Goal: Information Seeking & Learning: Find specific fact

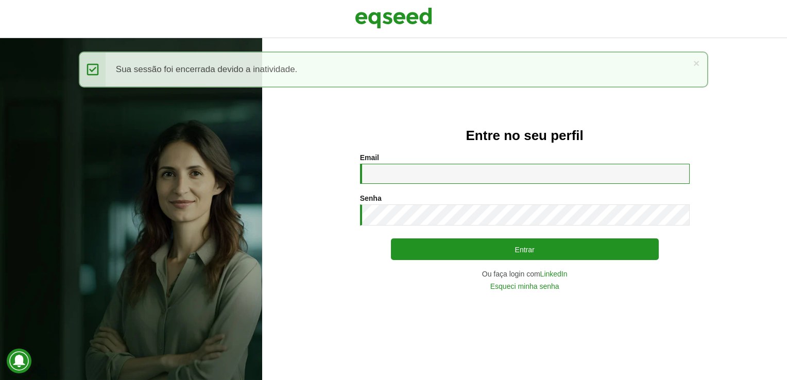
click at [413, 168] on input "Email *" at bounding box center [525, 174] width 330 height 20
type input "**********"
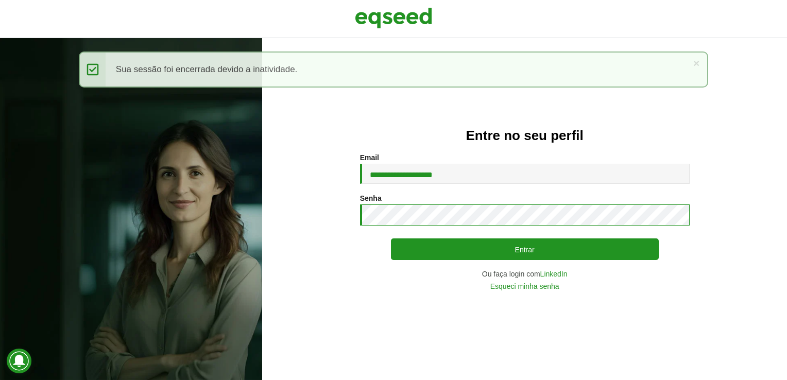
click at [391, 238] on button "Entrar" at bounding box center [525, 249] width 268 height 22
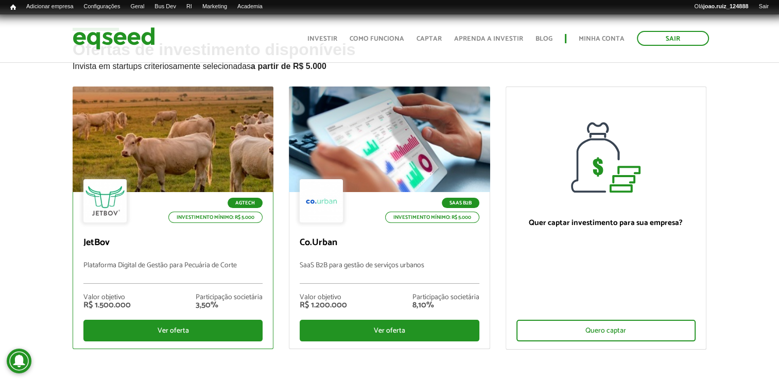
scroll to position [103, 0]
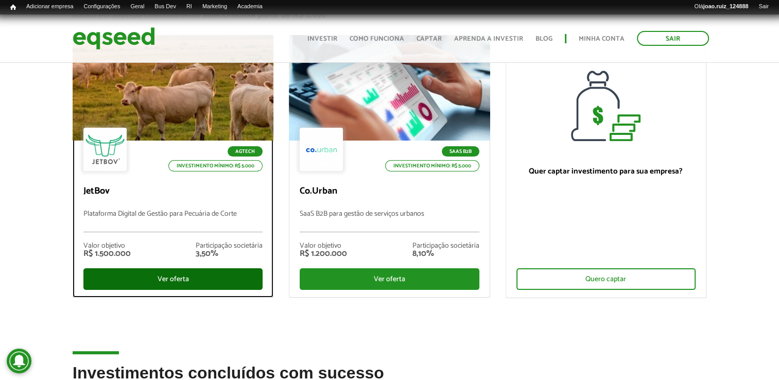
click at [212, 270] on div "Ver oferta" at bounding box center [172, 279] width 179 height 22
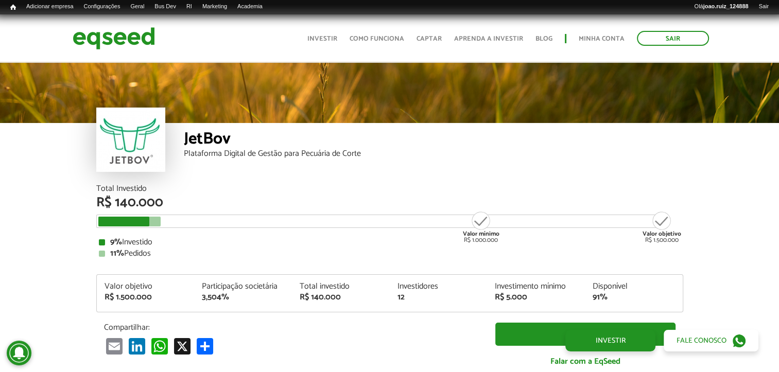
scroll to position [1130, 0]
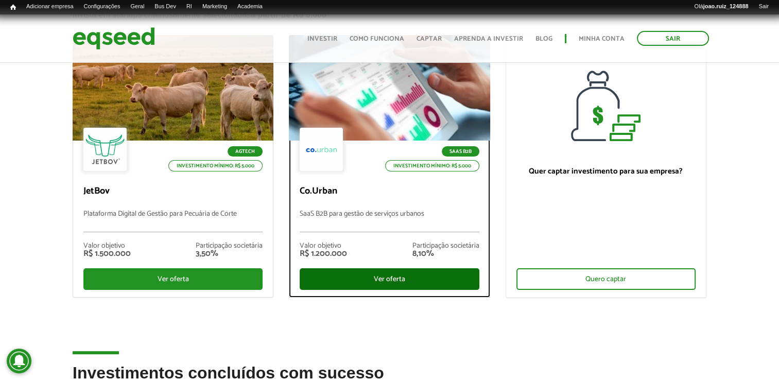
click at [380, 285] on div "Ver oferta" at bounding box center [389, 279] width 179 height 22
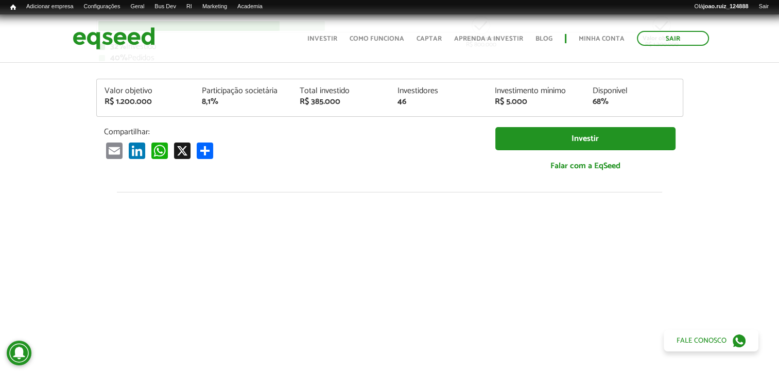
scroll to position [103, 0]
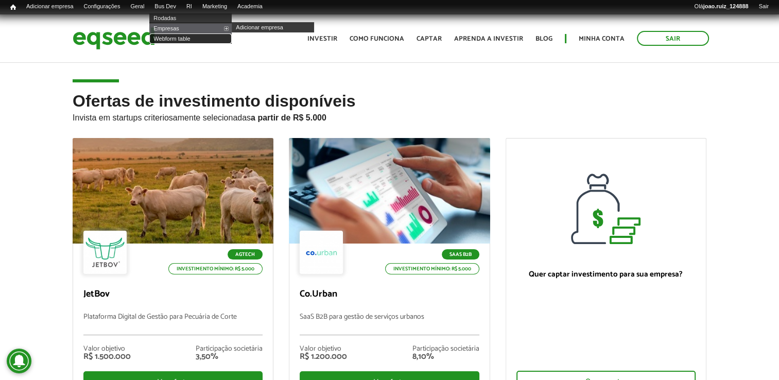
click at [179, 38] on link "Webform table" at bounding box center [190, 38] width 82 height 10
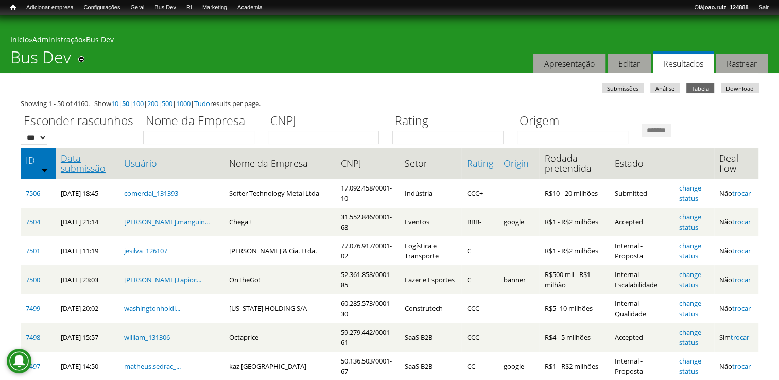
click at [65, 165] on link "Data submissão" at bounding box center [88, 163] width 54 height 21
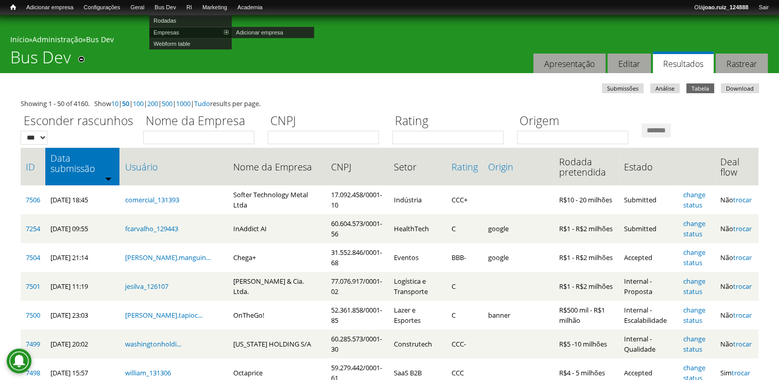
click at [184, 30] on link "Empresas" at bounding box center [190, 32] width 82 height 11
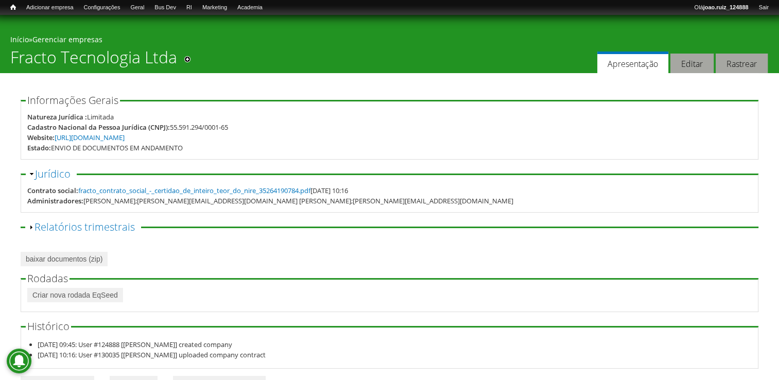
scroll to position [30, 0]
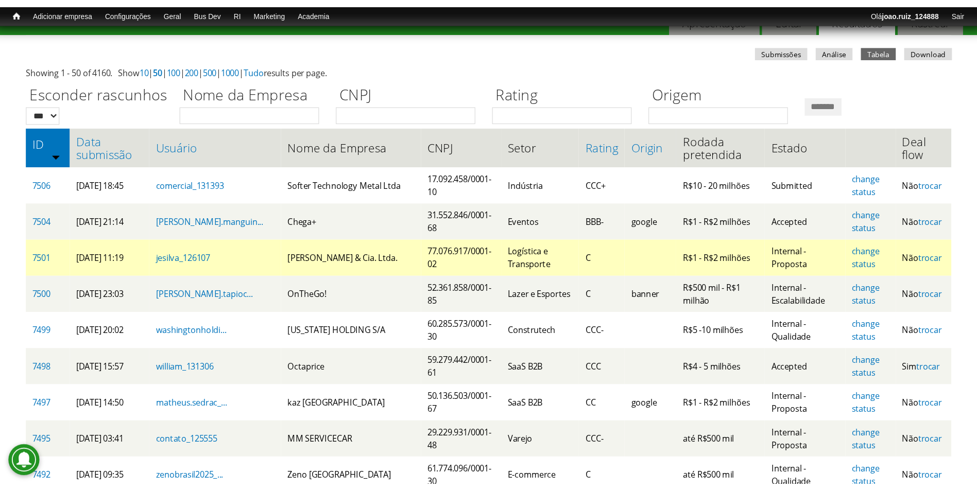
scroll to position [52, 0]
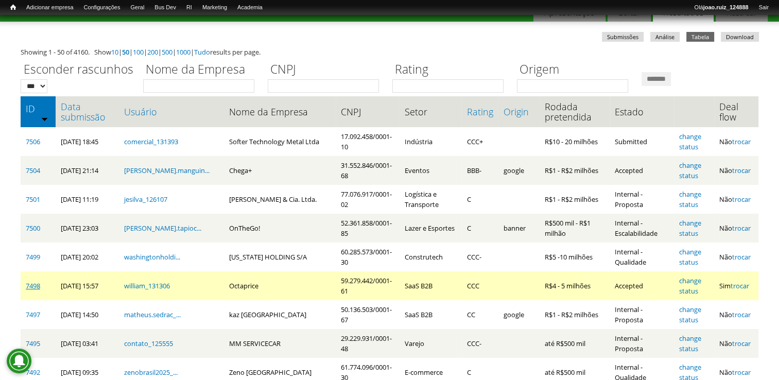
click at [36, 288] on link "7498" at bounding box center [33, 285] width 14 height 9
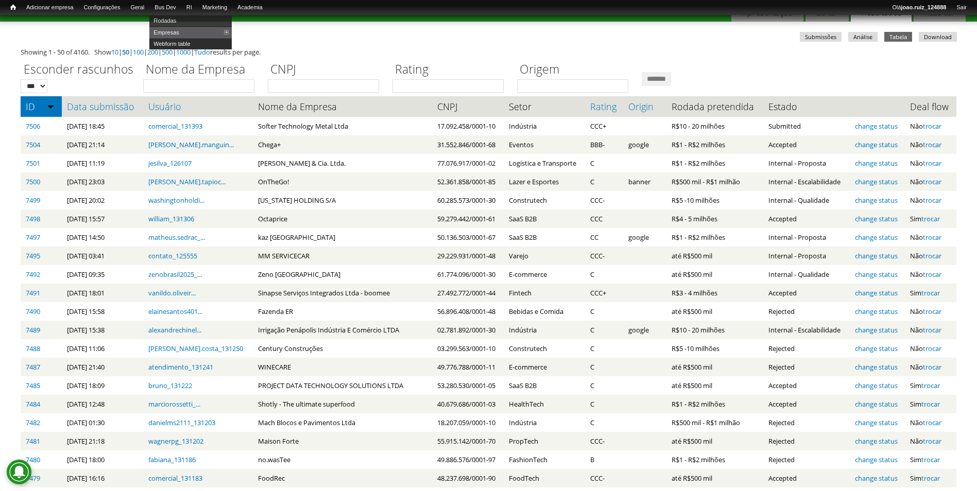
click at [189, 42] on link "Webform table" at bounding box center [190, 43] width 82 height 11
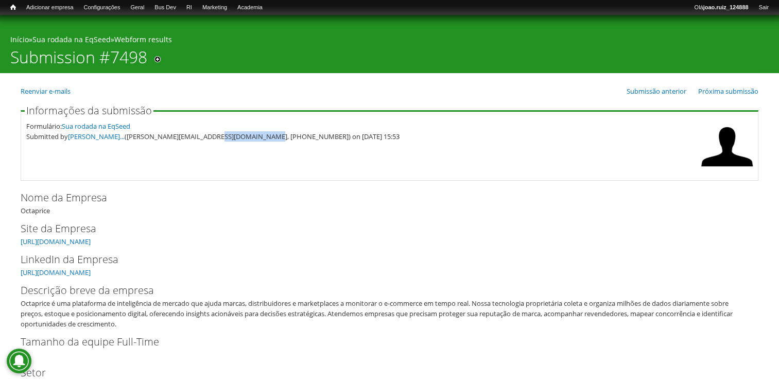
drag, startPoint x: 203, startPoint y: 138, endPoint x: 249, endPoint y: 158, distance: 50.5
click at [249, 158] on fieldset "Informações da submissão Formulário: Sua rodada na EqSeed Submitted by [PERSON_…" at bounding box center [390, 143] width 738 height 75
copy div "51) 9 9959-2940"
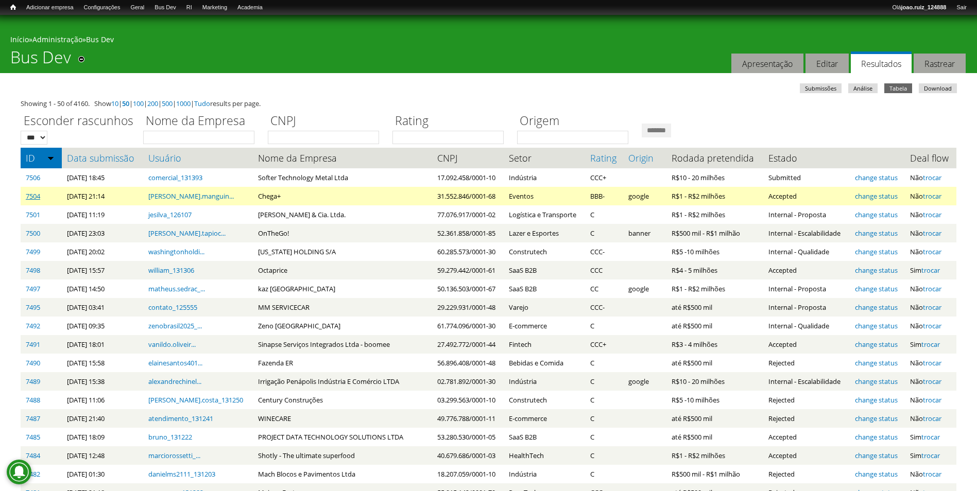
click at [35, 195] on link "7504" at bounding box center [33, 196] width 14 height 9
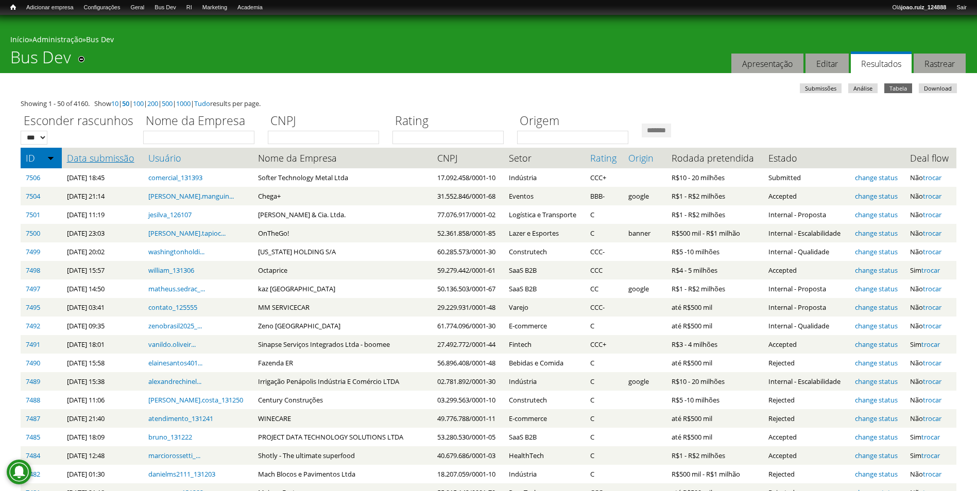
click at [76, 155] on link "Data submissão" at bounding box center [102, 158] width 71 height 10
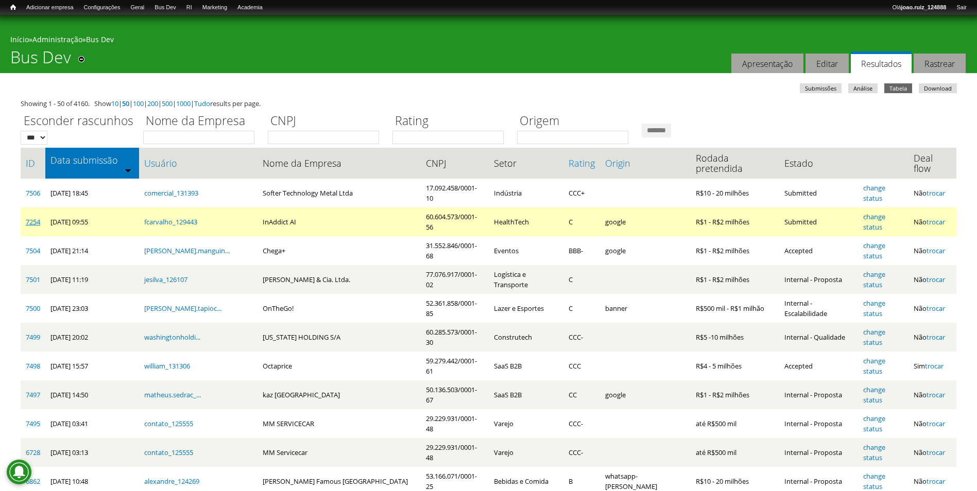
click at [33, 217] on link "7254" at bounding box center [33, 221] width 14 height 9
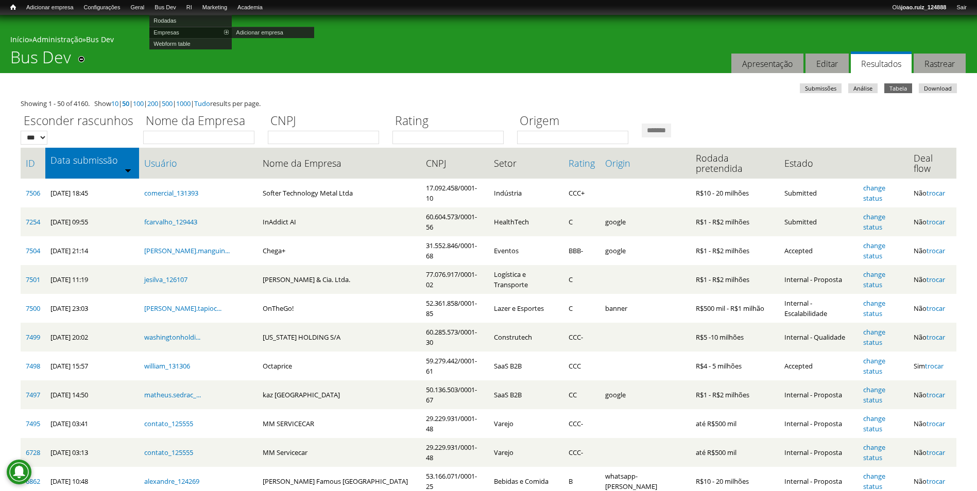
click at [183, 31] on link "Empresas" at bounding box center [190, 32] width 82 height 11
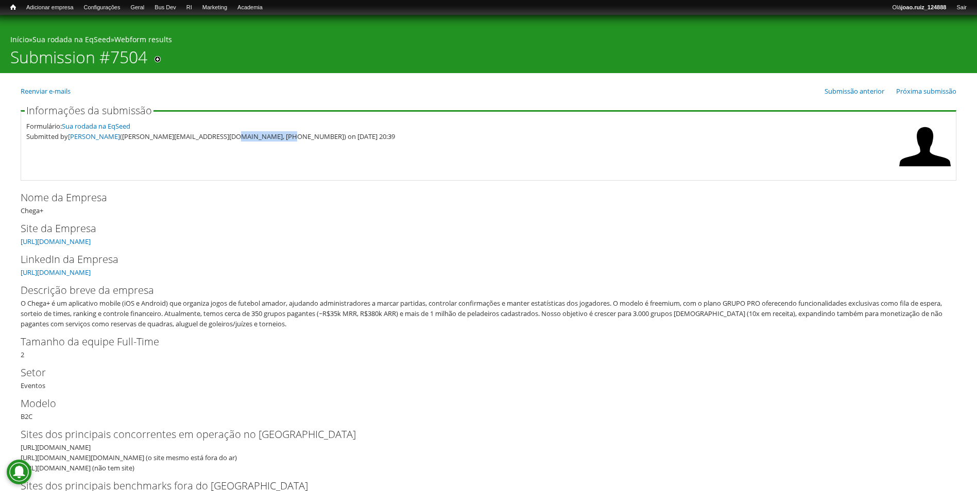
drag, startPoint x: 240, startPoint y: 136, endPoint x: 289, endPoint y: 149, distance: 51.7
click at [289, 149] on fieldset "Informações da submissão Formulário: Sua rodada na EqSeed Submitted by Rodrigo …" at bounding box center [489, 143] width 936 height 75
copy div "21) 9 8228-9591"
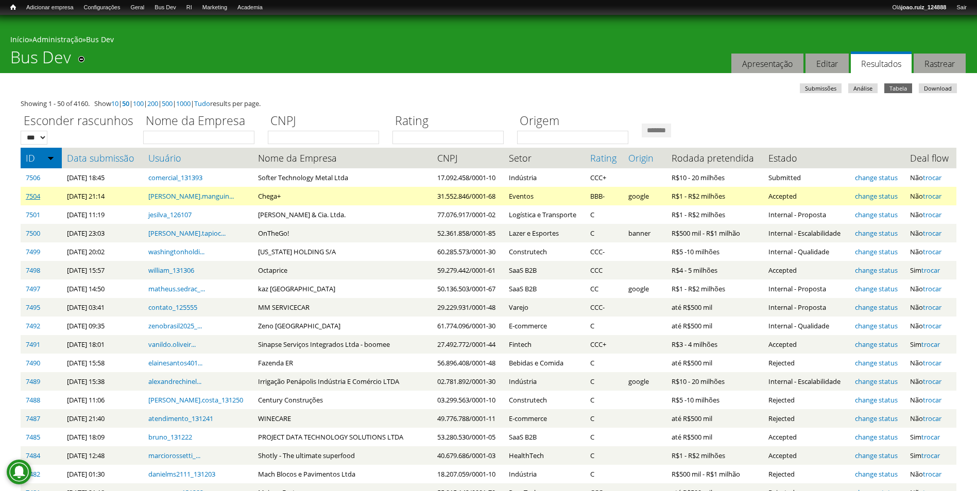
click at [28, 199] on link "7504" at bounding box center [33, 196] width 14 height 9
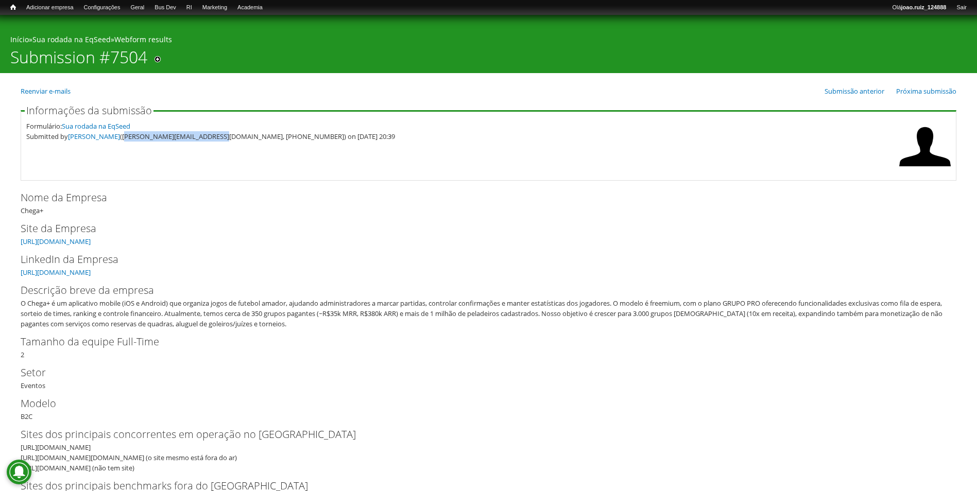
drag, startPoint x: 135, startPoint y: 139, endPoint x: 232, endPoint y: 170, distance: 101.8
click at [232, 170] on fieldset "Informações da submissão Formulário: Sua rodada na EqSeed Submitted by Rodrigo …" at bounding box center [489, 143] width 936 height 75
copy div "rodrigo.manguinho@gmail.com"
click at [174, 43] on link "Webform table" at bounding box center [190, 43] width 82 height 11
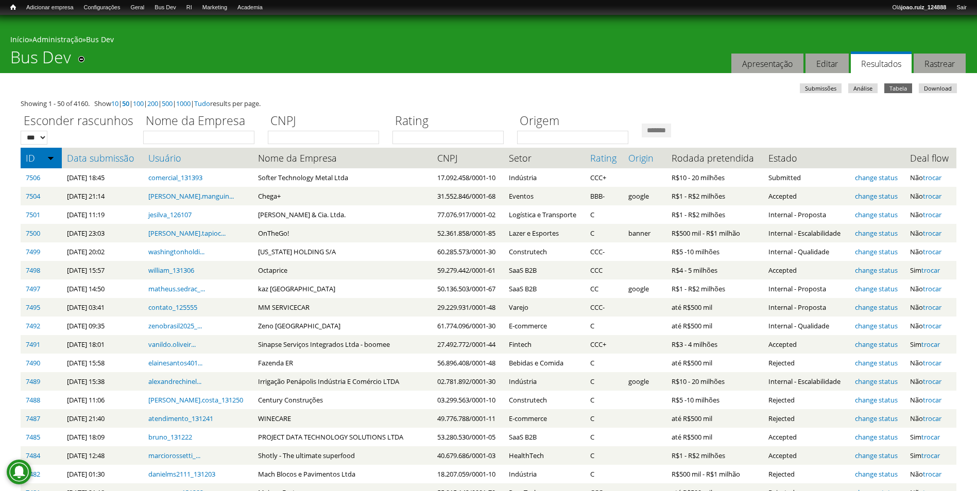
click at [187, 129] on label "Nome da Empresa" at bounding box center [202, 121] width 118 height 19
click at [187, 131] on input "Nome da Empresa" at bounding box center [198, 137] width 111 height 13
type input "*******"
click at [642, 124] on input "*******" at bounding box center [656, 131] width 29 height 14
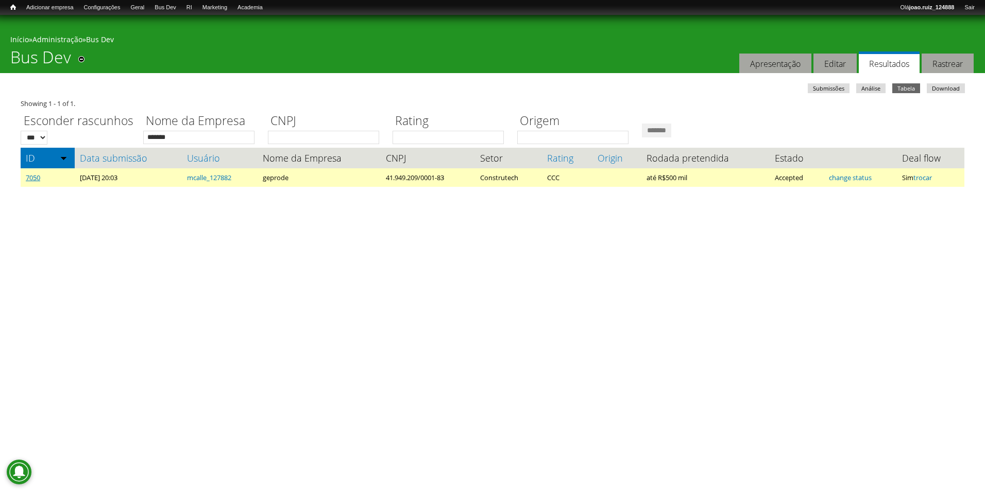
click at [38, 180] on link "7050" at bounding box center [33, 177] width 14 height 9
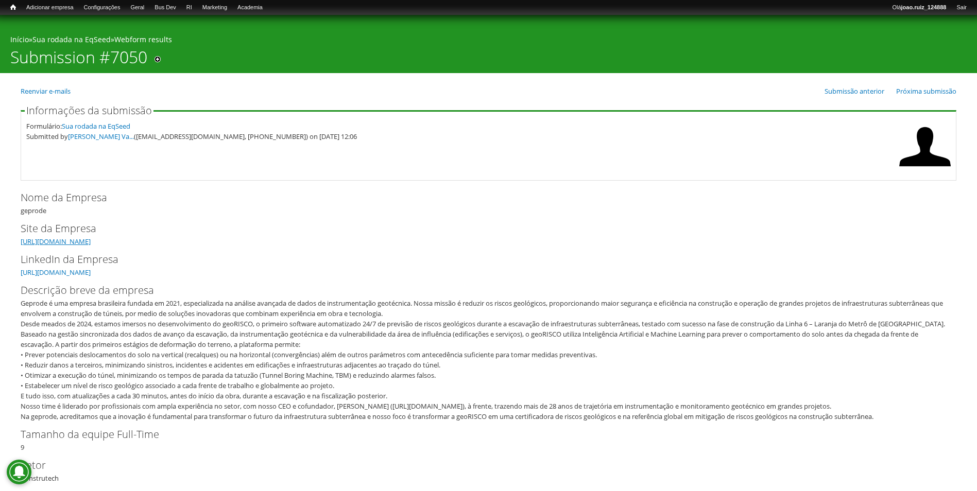
click at [69, 238] on link "[URL][DOMAIN_NAME]" at bounding box center [56, 241] width 70 height 9
drag, startPoint x: 72, startPoint y: 305, endPoint x: 422, endPoint y: 306, distance: 350.8
click at [422, 306] on div "Geprode é uma empresa brasileira fundada em 2021, especializada na análise avan…" at bounding box center [485, 360] width 929 height 124
drag, startPoint x: 118, startPoint y: 367, endPoint x: 118, endPoint y: 359, distance: 8.2
click at [118, 359] on div "Geprode é uma empresa brasileira fundada em 2021, especializada na análise avan…" at bounding box center [485, 360] width 929 height 124
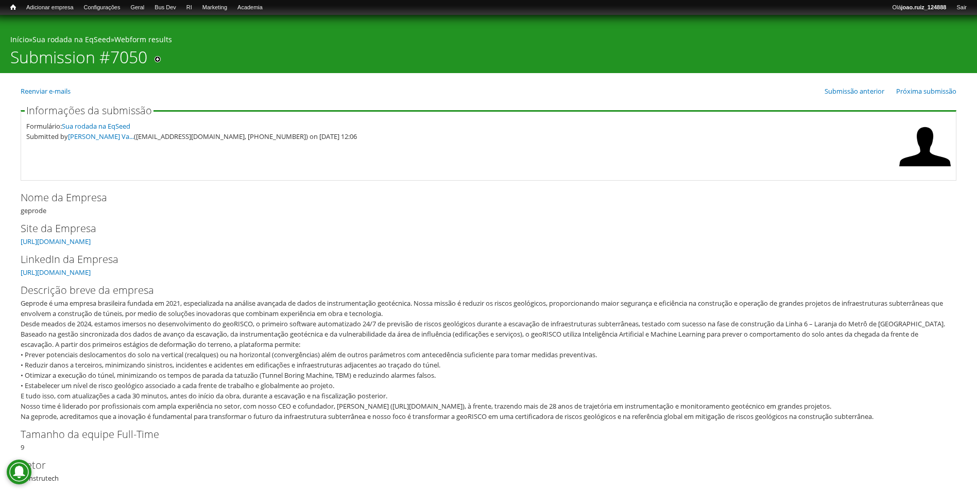
drag, startPoint x: 118, startPoint y: 359, endPoint x: 72, endPoint y: 304, distance: 71.6
click at [72, 304] on div "Geprode é uma empresa brasileira fundada em 2021, especializada na análise avan…" at bounding box center [485, 360] width 929 height 124
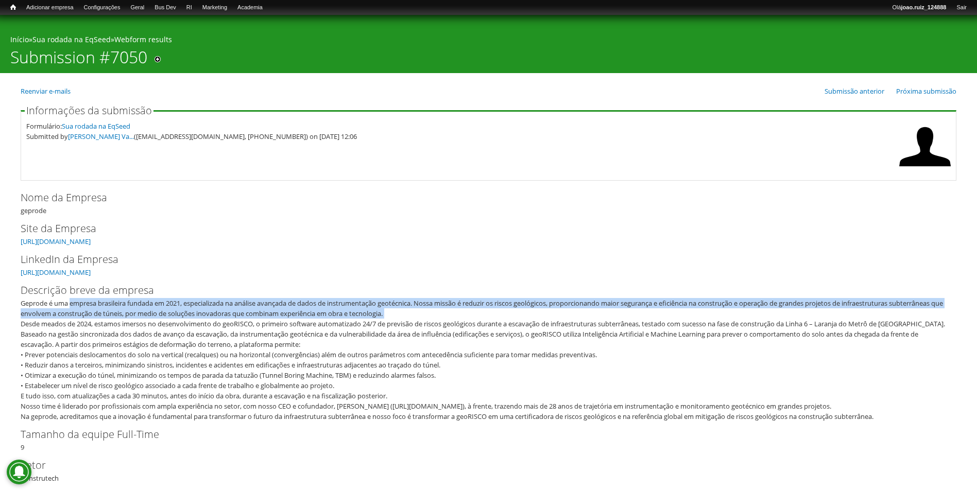
drag, startPoint x: 72, startPoint y: 304, endPoint x: 466, endPoint y: 312, distance: 394.6
click at [466, 312] on div "Geprode é uma empresa brasileira fundada em 2021, especializada na análise avan…" at bounding box center [485, 360] width 929 height 124
copy div "empresa brasileira fundada em 2021, especializada na análise avançada de dados …"
click at [174, 41] on link "Webform table" at bounding box center [190, 43] width 82 height 11
